Goal: Task Accomplishment & Management: Manage account settings

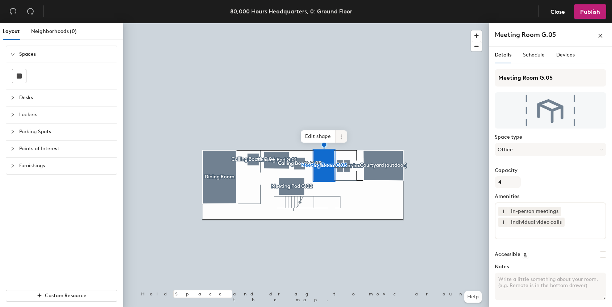
click at [340, 139] on icon at bounding box center [341, 137] width 6 height 6
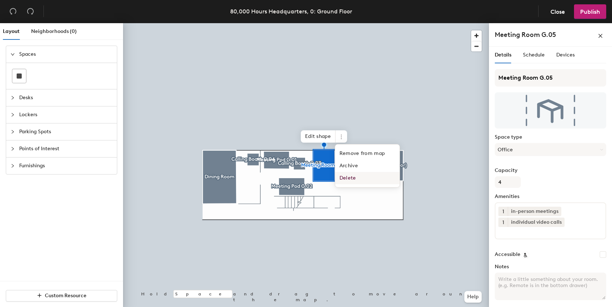
click at [349, 176] on span "Delete" at bounding box center [367, 178] width 64 height 12
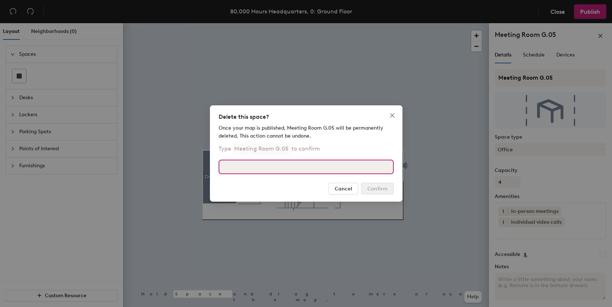
click at [339, 166] on input at bounding box center [305, 167] width 175 height 14
type input "Meeting Room G.05"
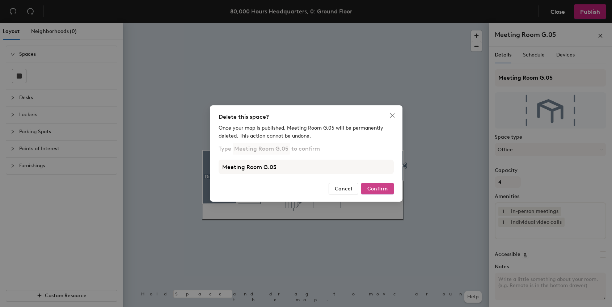
click at [383, 187] on span "Confirm" at bounding box center [377, 189] width 20 height 6
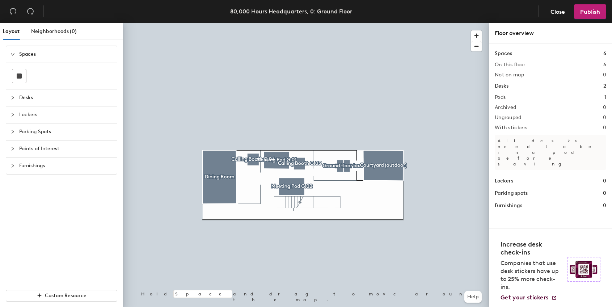
click at [343, 23] on div at bounding box center [306, 23] width 366 height 0
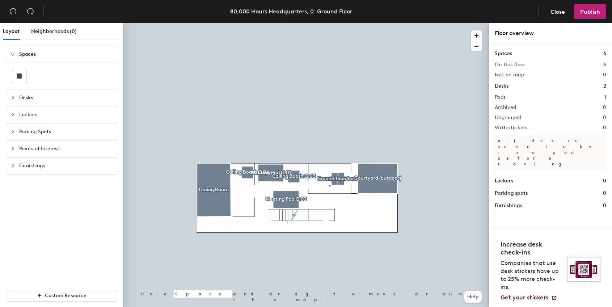
click at [329, 23] on div at bounding box center [306, 23] width 366 height 0
